Goal: Find specific page/section: Find specific page/section

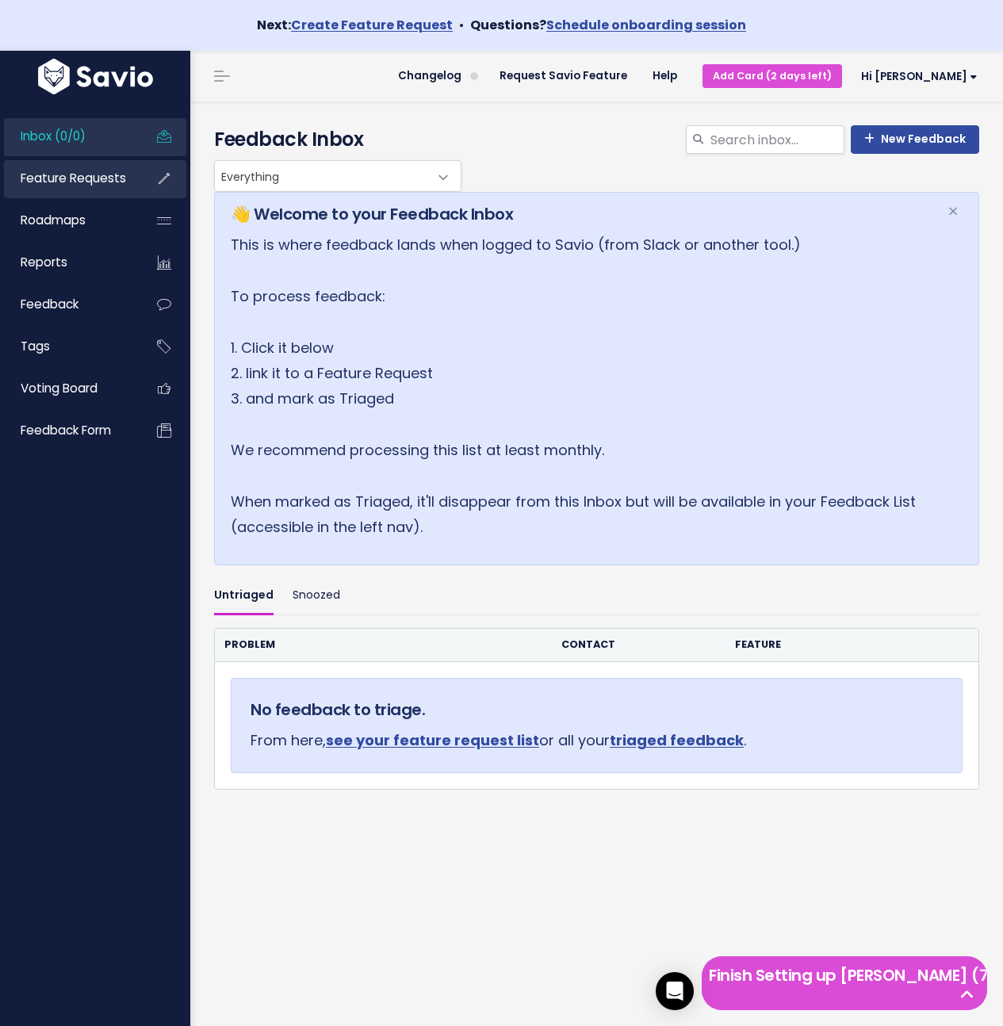
click at [103, 182] on span "Feature Requests" at bounding box center [73, 178] width 105 height 17
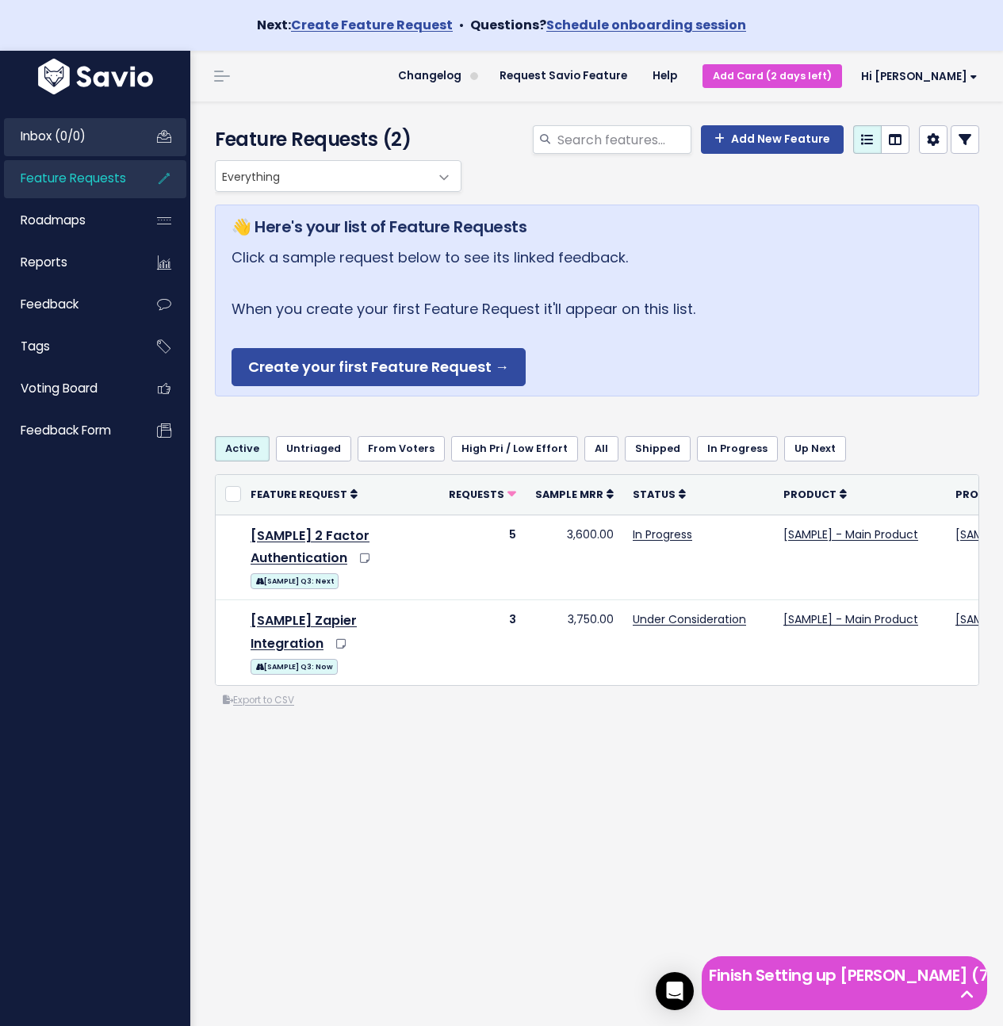
click at [90, 148] on link "Inbox (0/0)" at bounding box center [68, 136] width 128 height 36
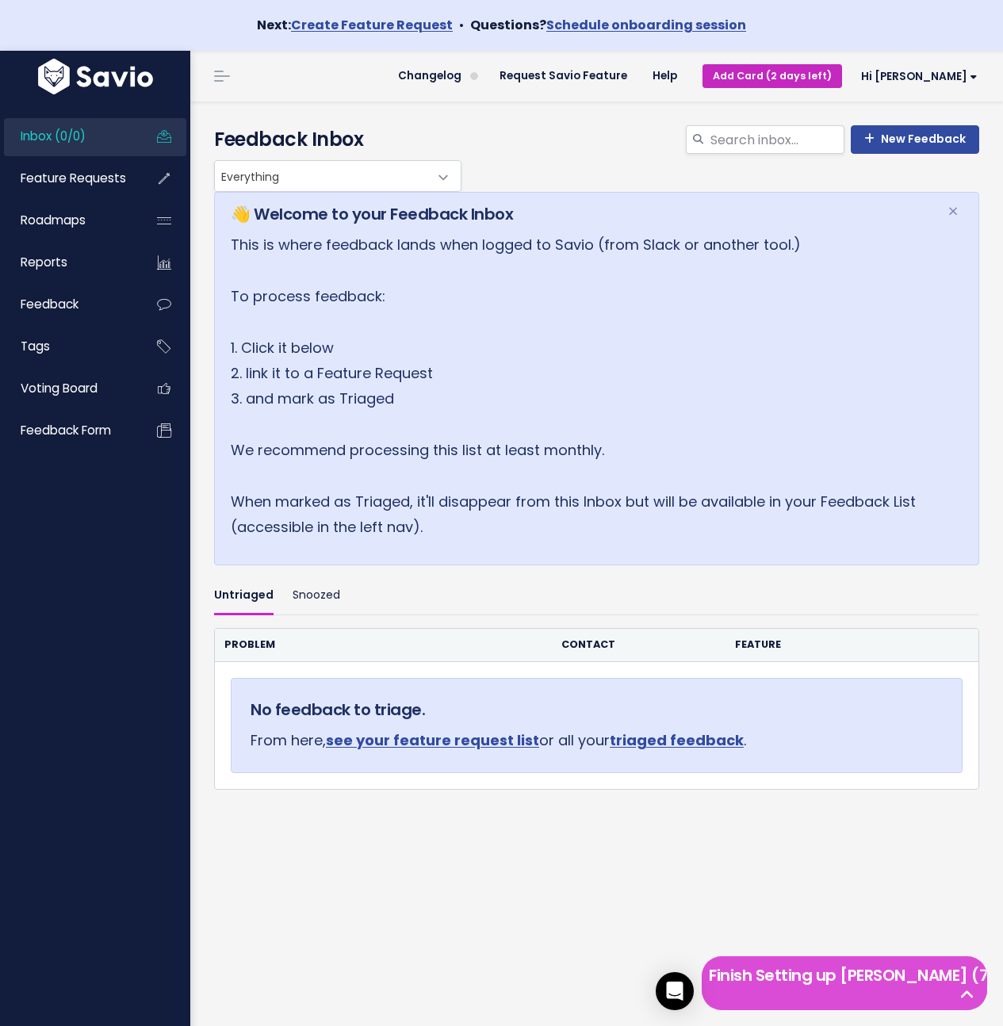
click at [782, 64] on link "Add Card (2 days left)" at bounding box center [772, 75] width 140 height 23
